Goal: Transaction & Acquisition: Book appointment/travel/reservation

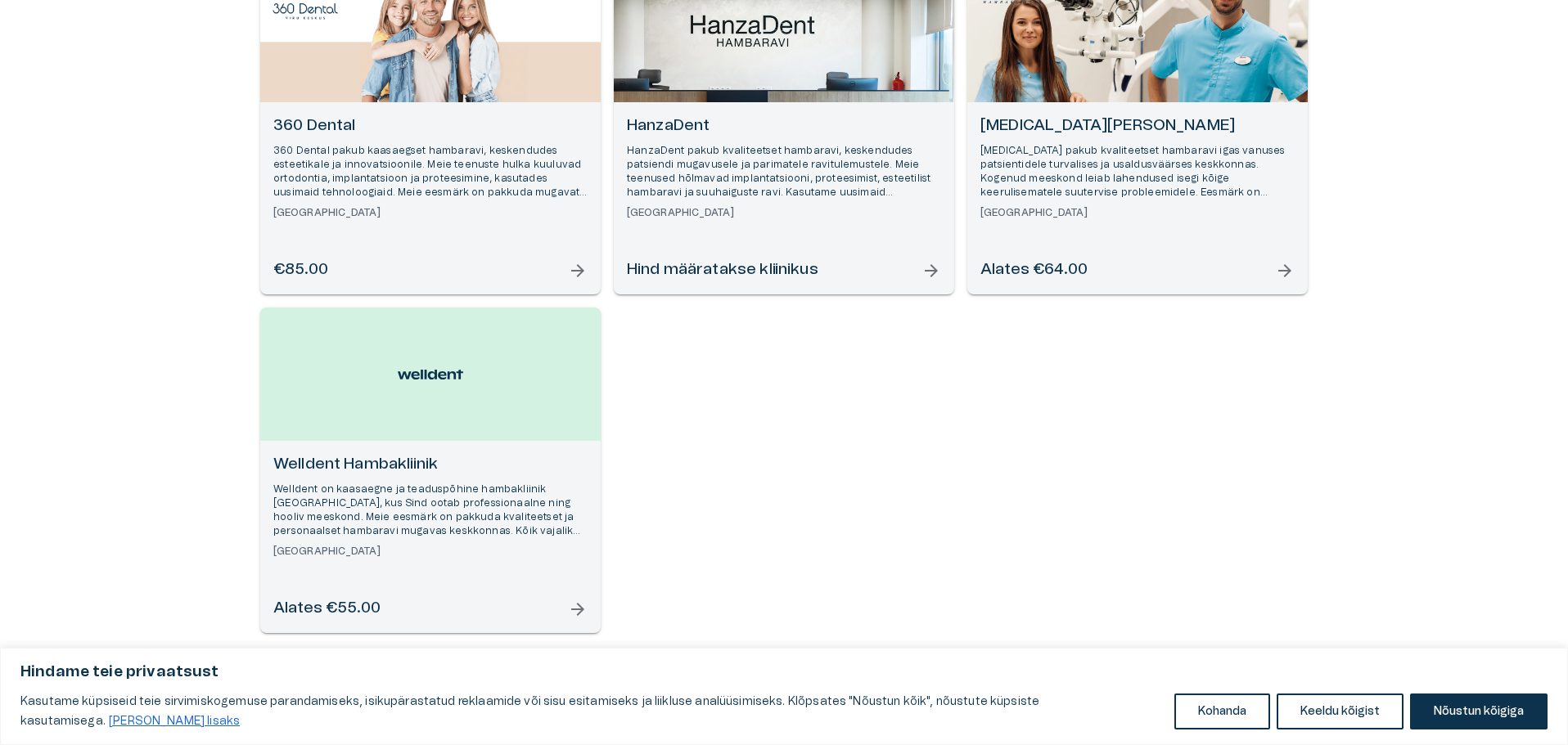
scroll to position [283, 0]
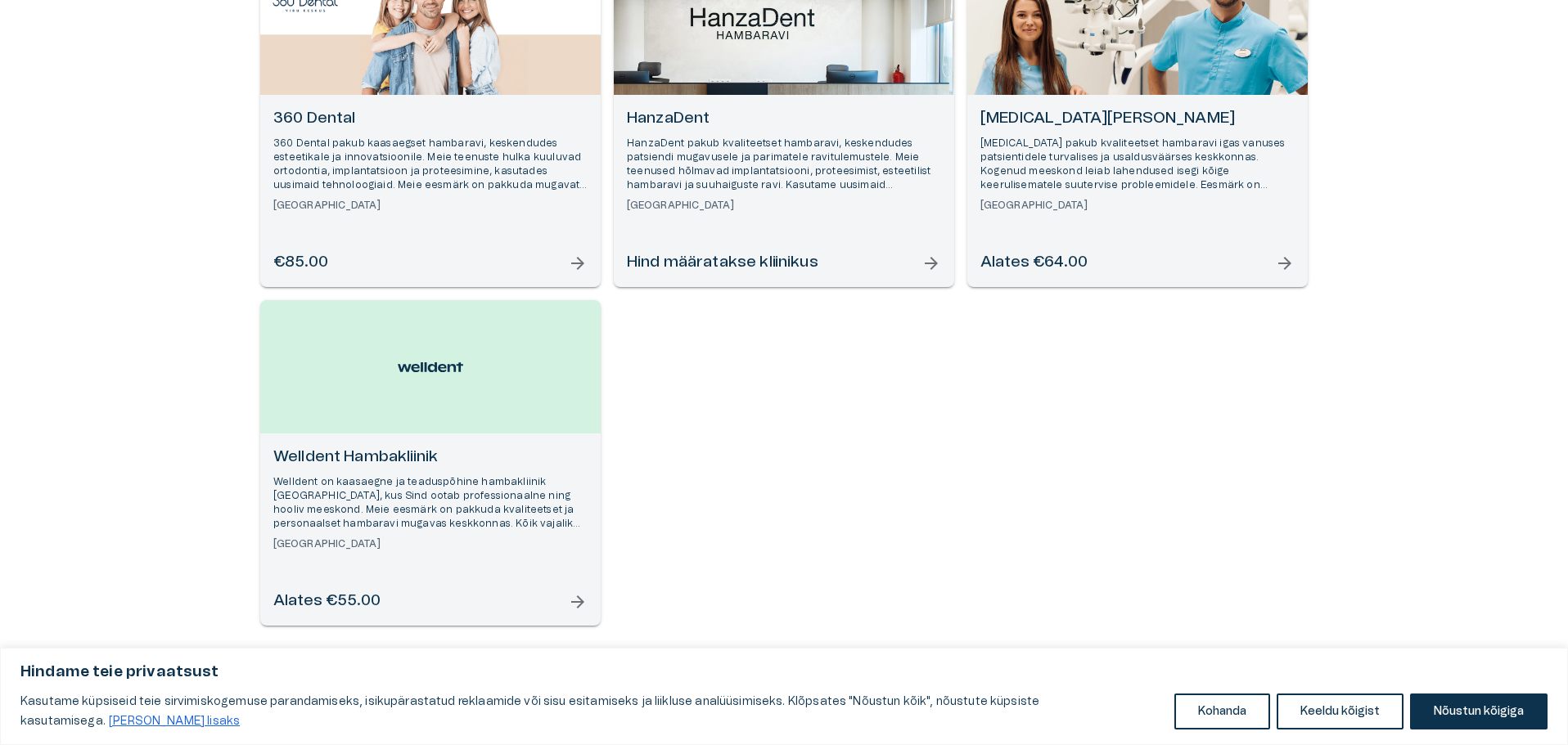
click at [374, 487] on p "Welldent on kaasaegne ja teaduspõhine hambakliinik [GEOGRAPHIC_DATA], kus Sind …" at bounding box center [430, 503] width 314 height 56
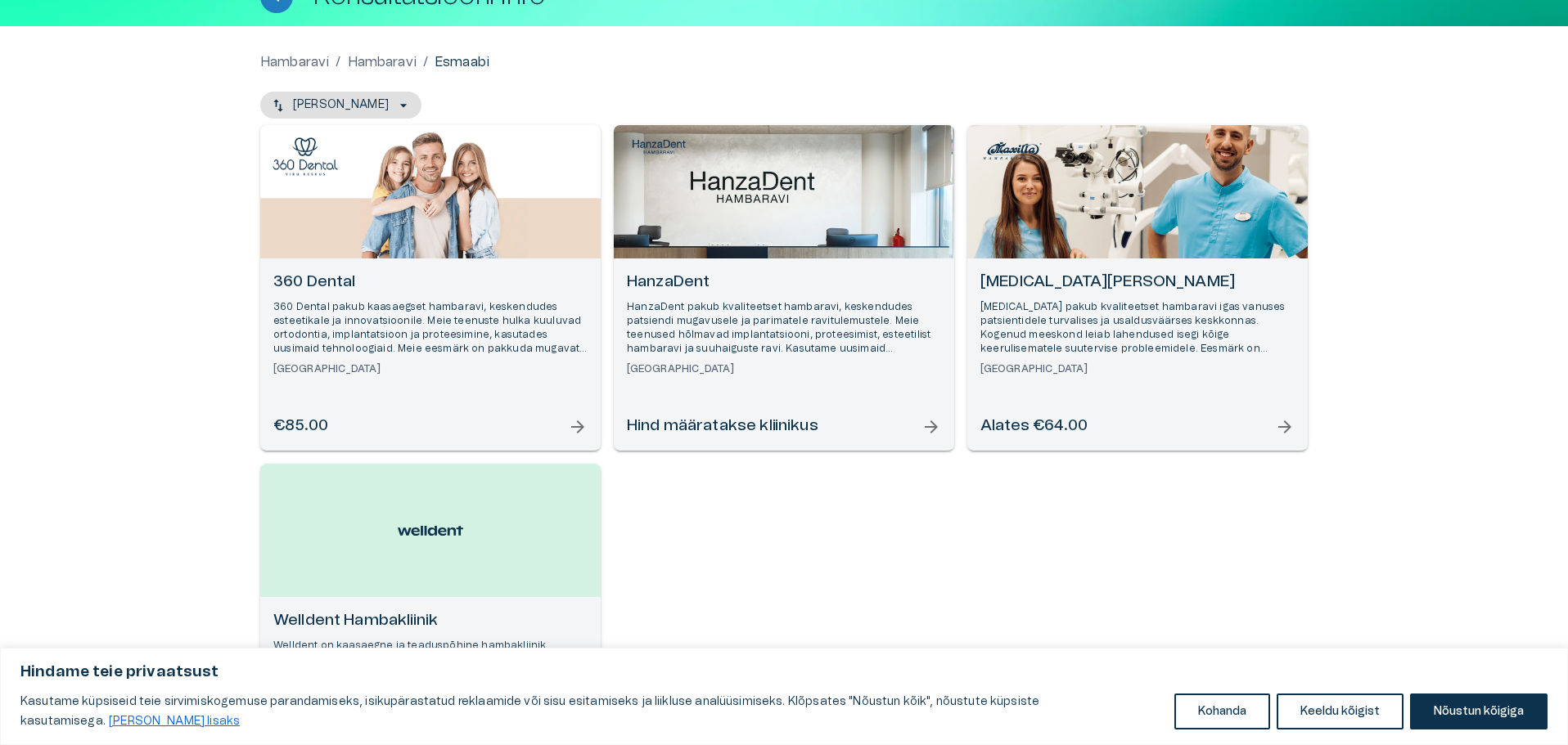
click at [825, 293] on h6 "HanzaDent" at bounding box center [783, 283] width 314 height 22
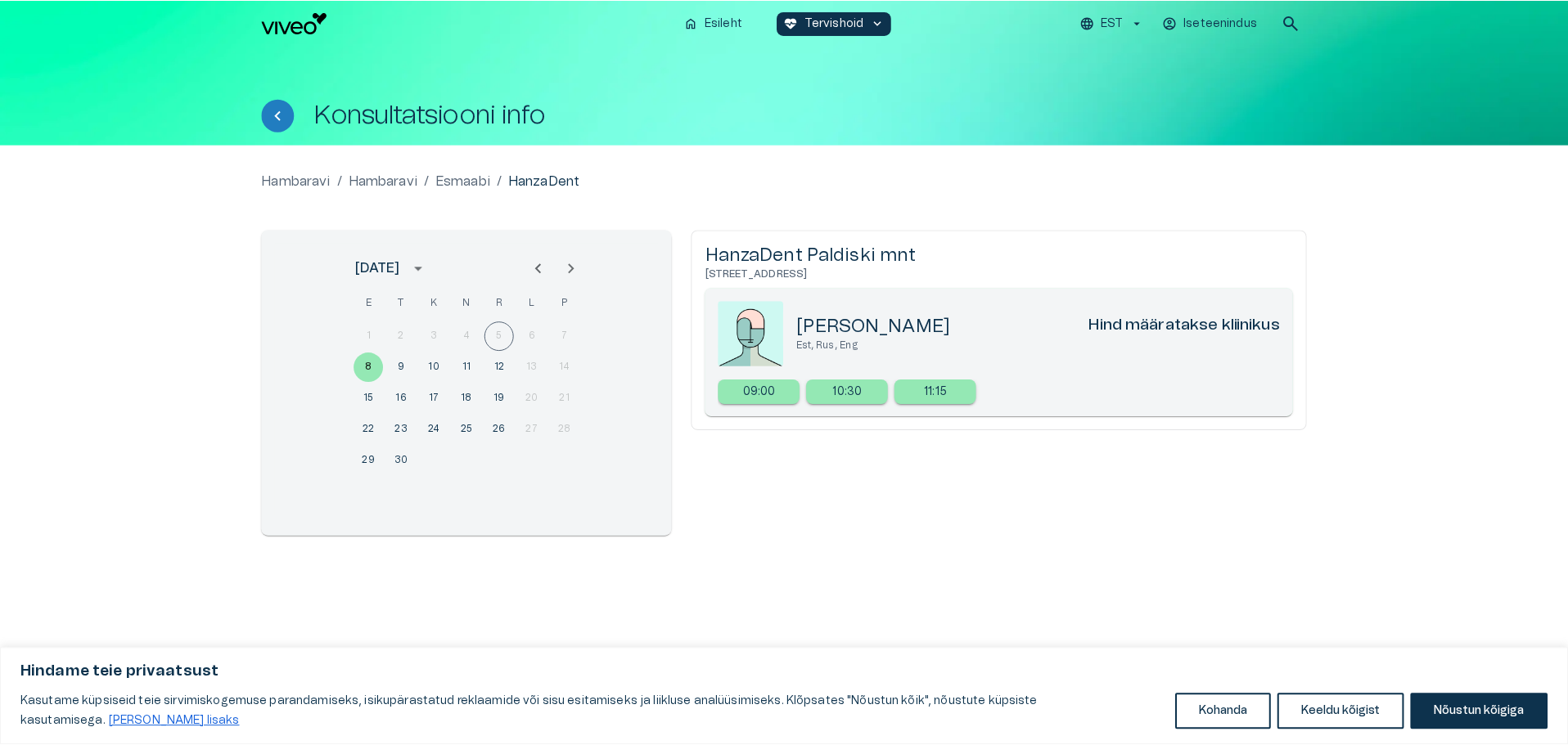
scroll to position [119, 0]
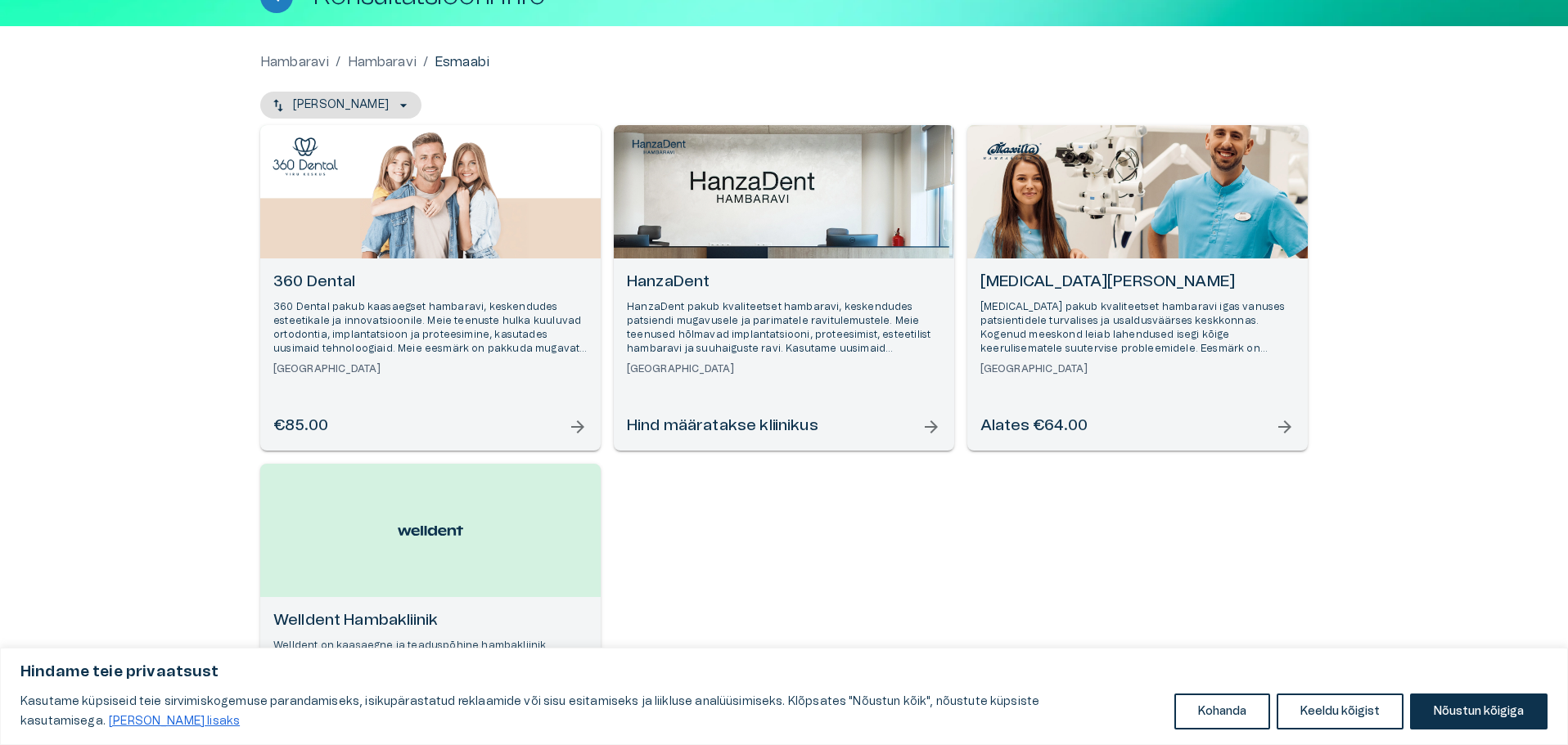
click at [1094, 321] on p "[MEDICAL_DATA] pakub kvaliteetset hambaravi igas vanuses patsientidele turvalis…" at bounding box center [1136, 328] width 314 height 56
